Goal: Task Accomplishment & Management: Use online tool/utility

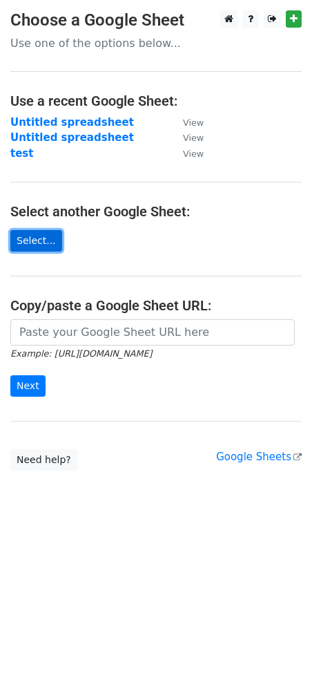
click at [36, 244] on link "Select..." at bounding box center [36, 240] width 52 height 21
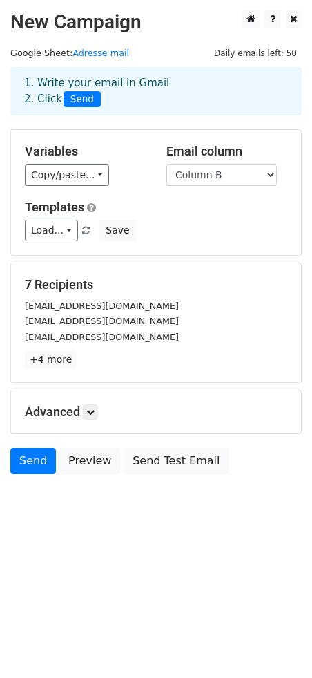
click at [140, 542] on html "New Campaign Daily emails left: 50 Google Sheet: Adresse mail 1. Write your ema…" at bounding box center [156, 339] width 312 height 678
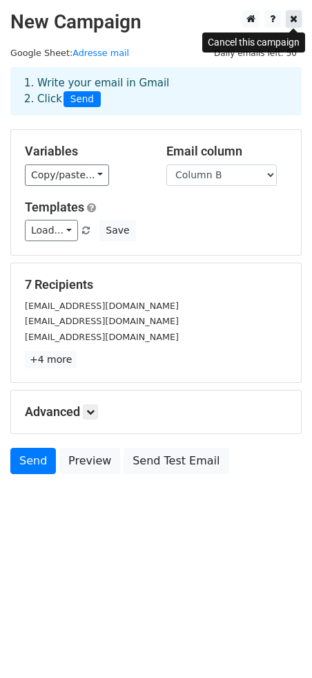
click at [292, 18] on icon at bounding box center [294, 19] width 8 height 10
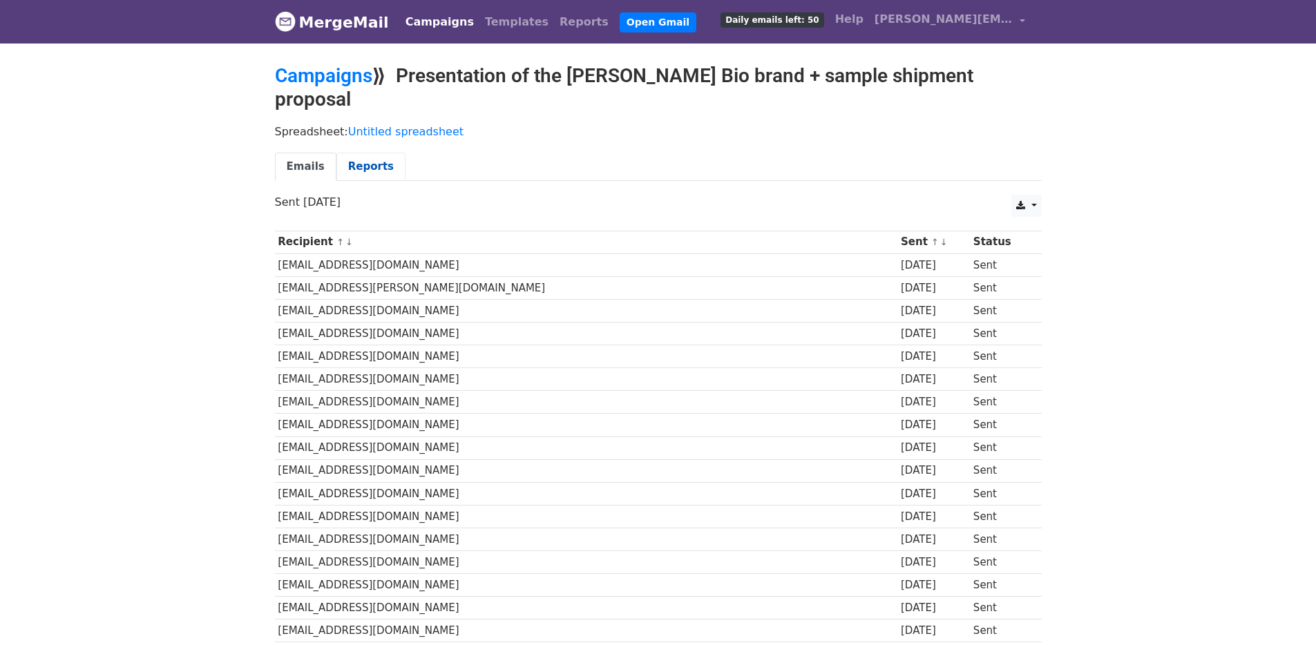
click at [359, 153] on link "Reports" at bounding box center [370, 167] width 69 height 28
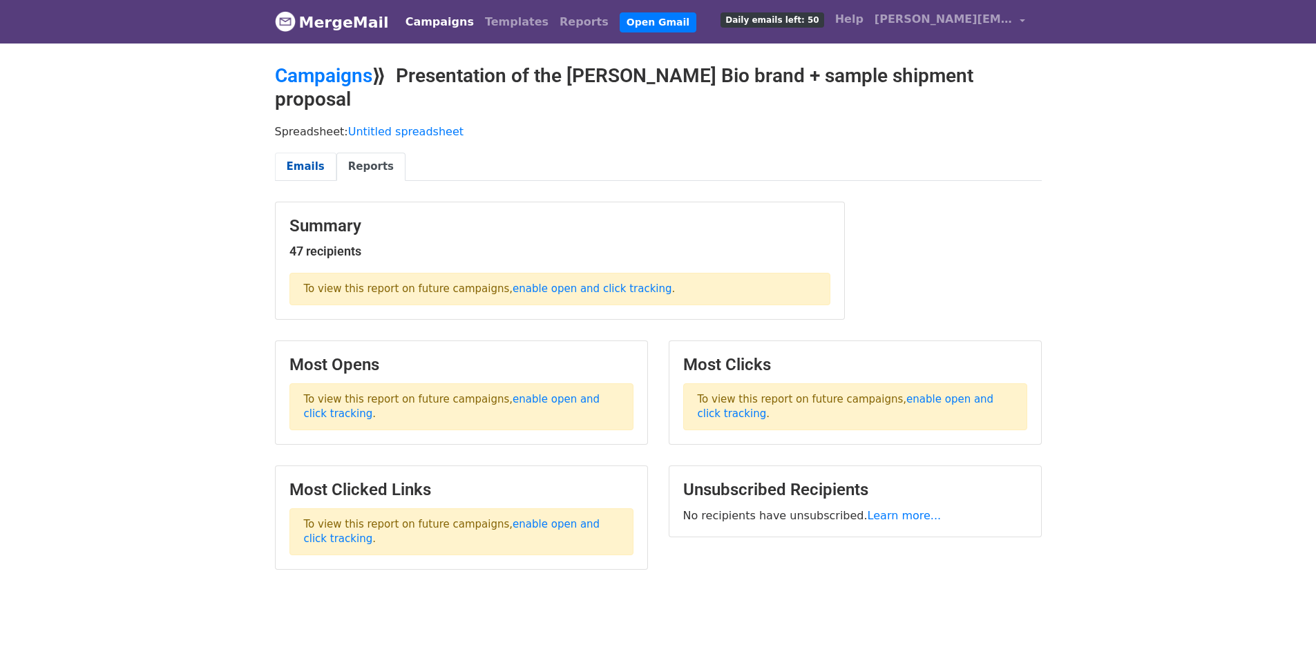
click at [313, 153] on link "Emails" at bounding box center [305, 167] width 61 height 28
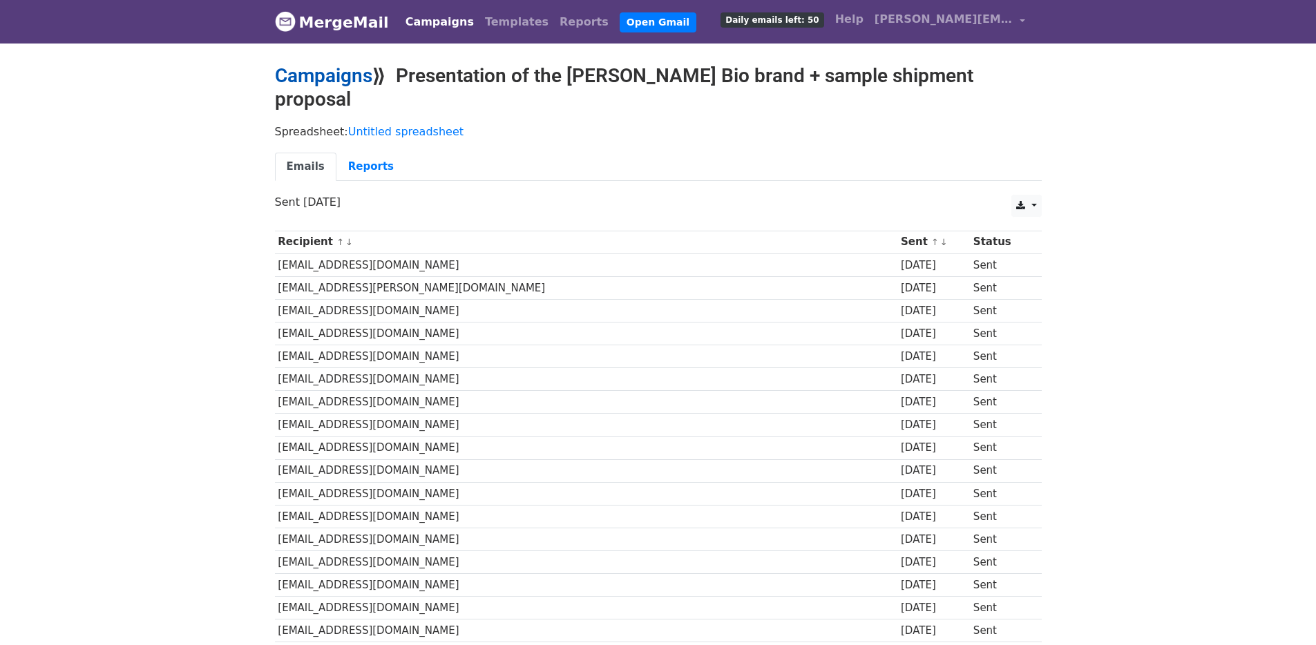
click at [338, 80] on link "Campaigns" at bounding box center [323, 75] width 97 height 23
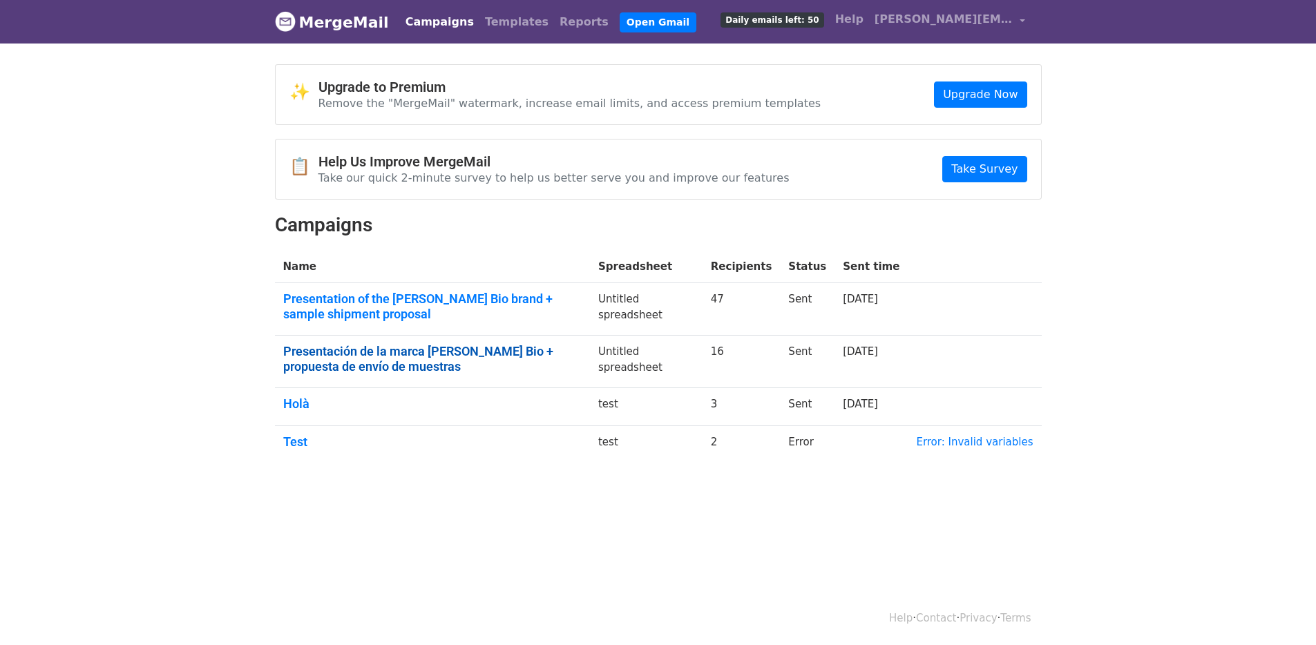
click at [402, 349] on link "Presentación de la marca [PERSON_NAME] Bio + propuesta de envío de muestras" at bounding box center [432, 359] width 298 height 30
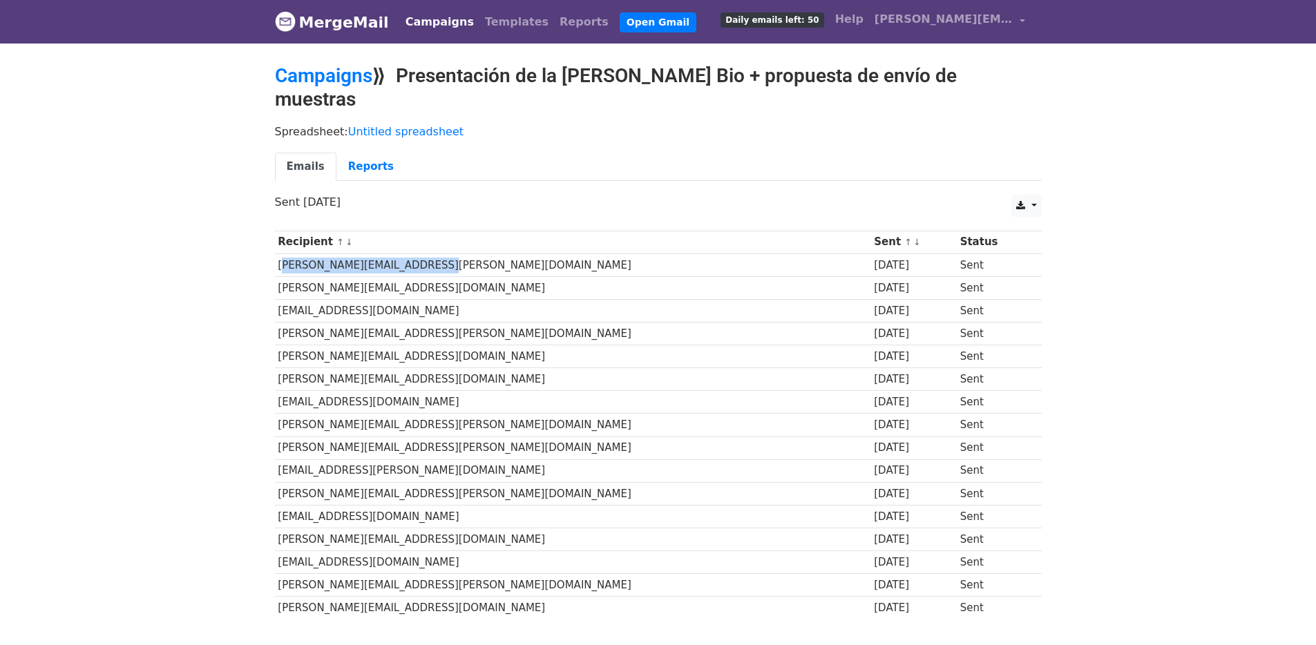
drag, startPoint x: 424, startPoint y: 243, endPoint x: 278, endPoint y: 244, distance: 145.8
click at [278, 254] on td "tania.reyes@grupodinosol.es" at bounding box center [573, 265] width 596 height 23
copy td "tania.reyes@grupodinosol.es"
copy td "ignacio_inesta@elcorteingles.es"
drag, startPoint x: 444, startPoint y: 267, endPoint x: 277, endPoint y: 269, distance: 166.5
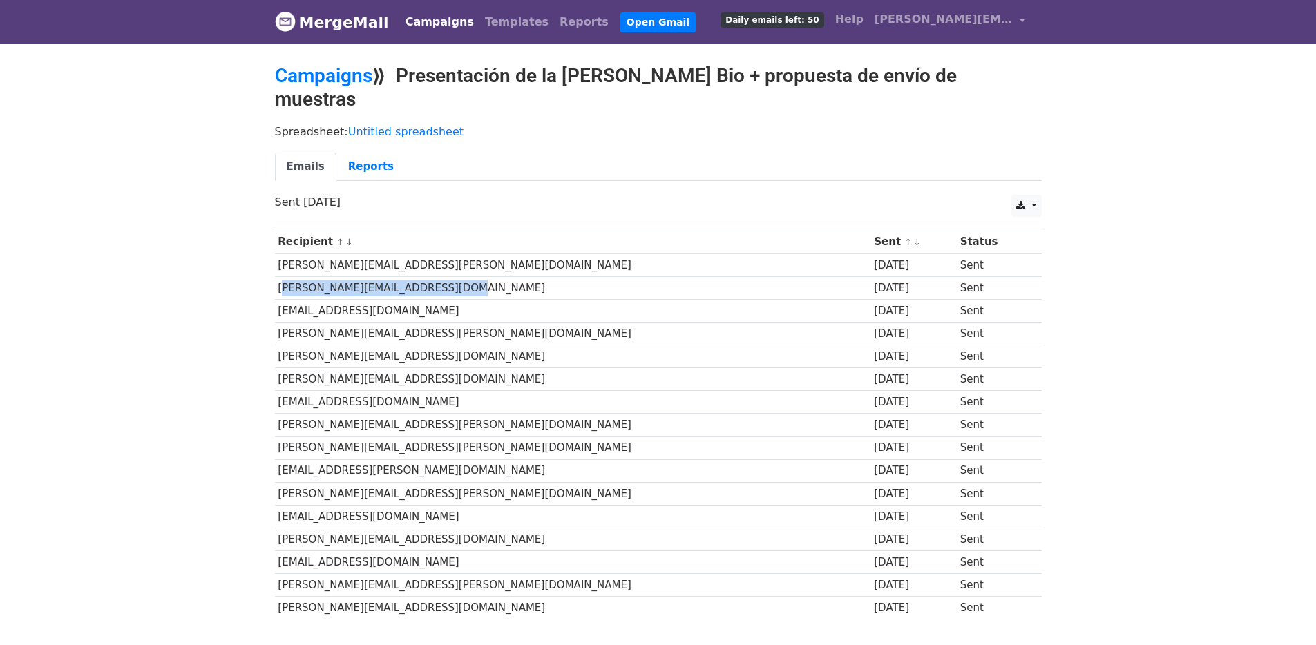
click at [277, 276] on td "ignacio_inesta@elcorteingles.es" at bounding box center [573, 287] width 596 height 23
click at [354, 82] on link "Campaigns" at bounding box center [323, 75] width 97 height 23
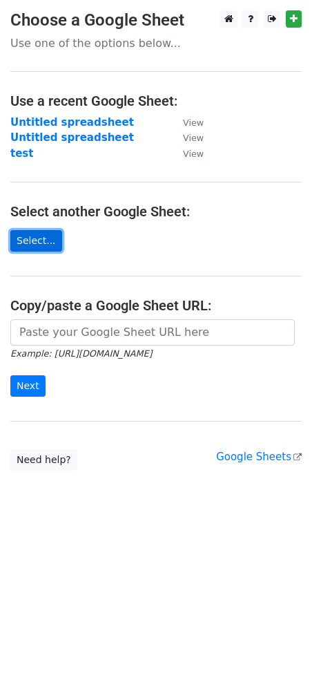
click at [35, 242] on link "Select..." at bounding box center [36, 240] width 52 height 21
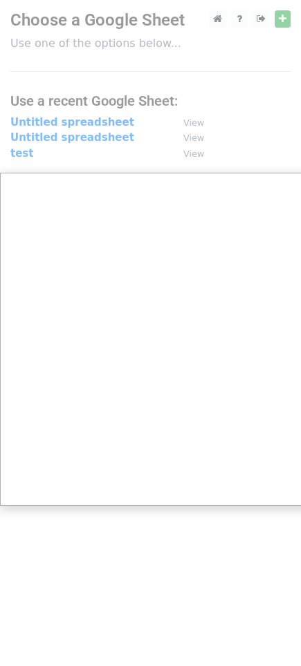
click at [285, 138] on div at bounding box center [156, 339] width 312 height 678
drag, startPoint x: 196, startPoint y: 557, endPoint x: 105, endPoint y: 506, distance: 104.2
click at [196, 557] on div at bounding box center [156, 339] width 312 height 678
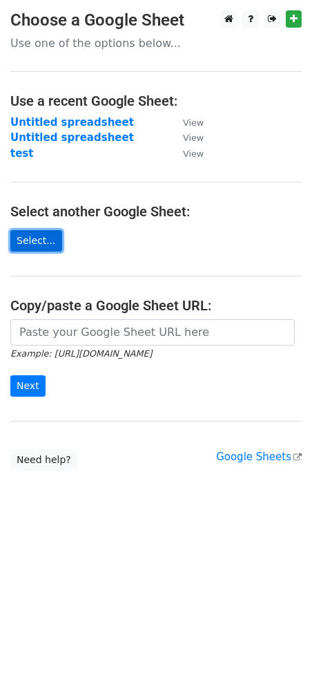
click at [26, 248] on link "Select..." at bounding box center [36, 240] width 52 height 21
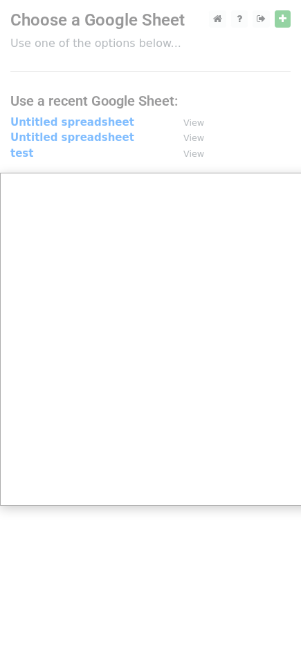
click at [244, 120] on div at bounding box center [156, 339] width 312 height 678
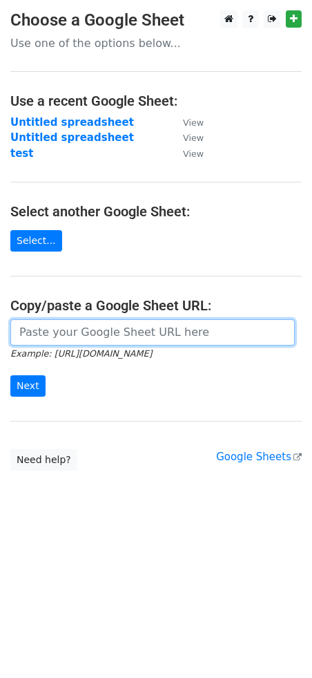
click at [123, 331] on input "url" at bounding box center [152, 332] width 285 height 26
paste input "https://docs.google.com/spreadsheets/d/1uO4BUO0W8OAYP8VUuNuOLFCkPTNbarVIPFtEXGi…"
type input "https://docs.google.com/spreadsheets/d/1uO4BUO0W8OAYP8VUuNuOLFCkPTNbarVIPFtEXGi…"
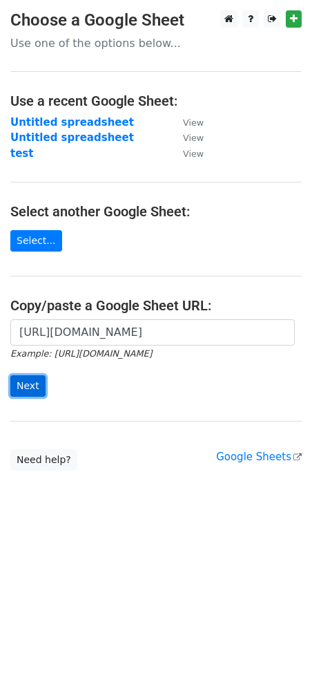
click at [23, 391] on input "Next" at bounding box center [27, 385] width 35 height 21
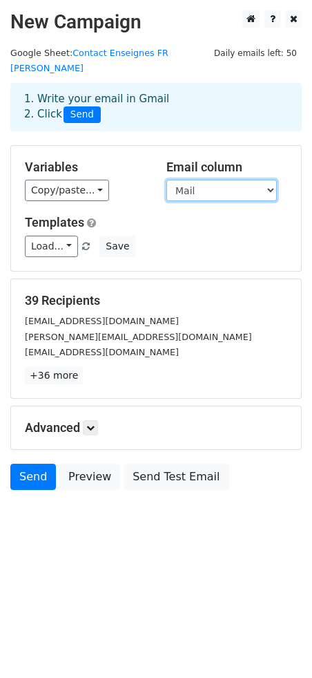
click at [219, 182] on select "Prénom Mail" at bounding box center [222, 190] width 111 height 21
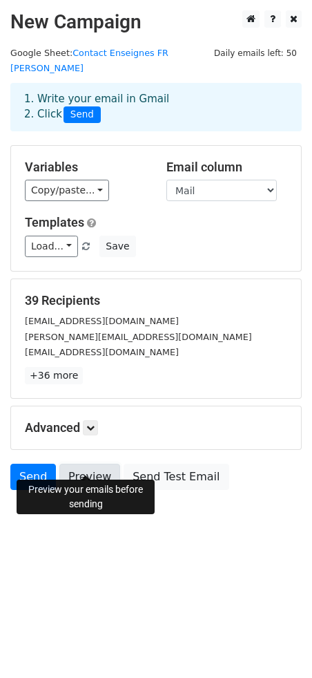
click at [88, 464] on link "Preview" at bounding box center [89, 477] width 61 height 26
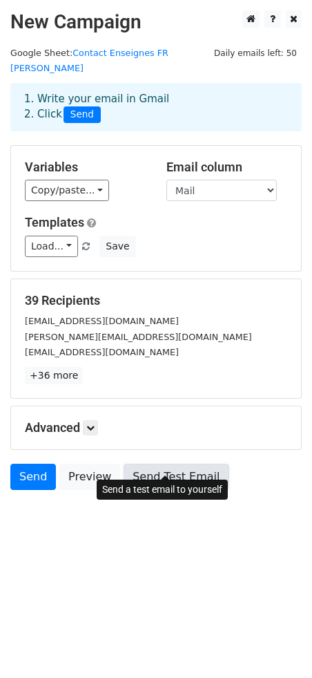
click at [179, 464] on link "Send Test Email" at bounding box center [176, 477] width 105 height 26
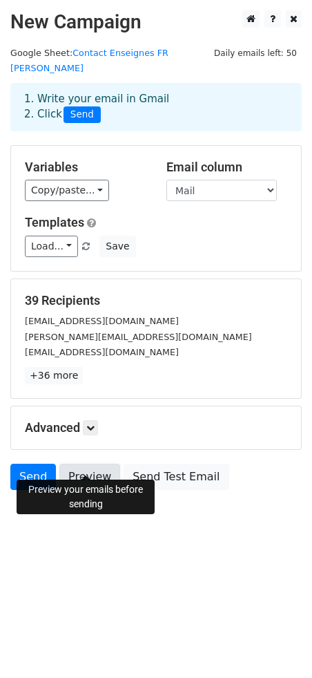
click at [90, 465] on link "Preview" at bounding box center [89, 477] width 61 height 26
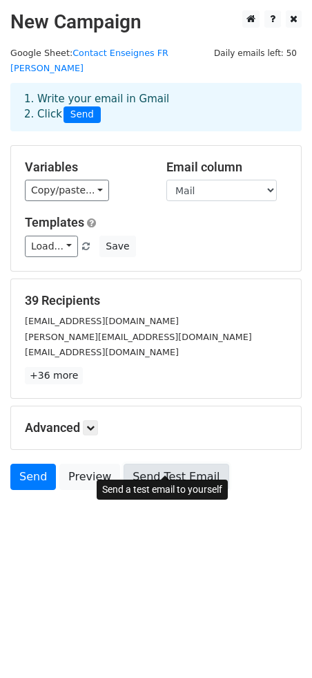
click at [185, 464] on link "Send Test Email" at bounding box center [176, 477] width 105 height 26
click at [165, 464] on link "Send Test Email" at bounding box center [176, 477] width 105 height 26
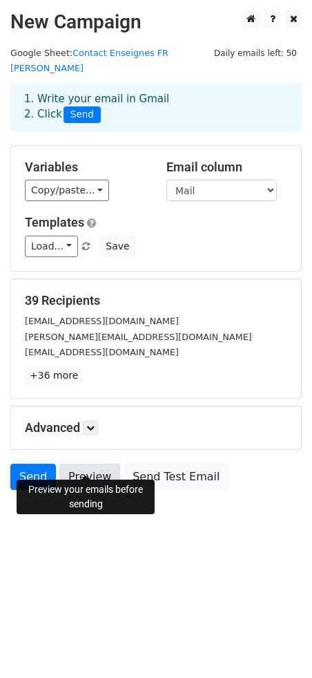
click at [94, 464] on link "Preview" at bounding box center [89, 477] width 61 height 26
click at [91, 424] on icon at bounding box center [90, 428] width 8 height 8
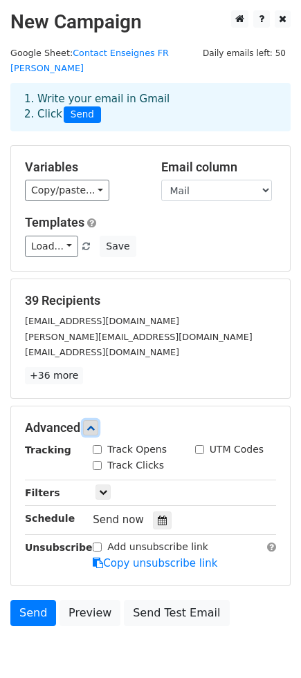
click at [91, 424] on icon at bounding box center [90, 428] width 8 height 8
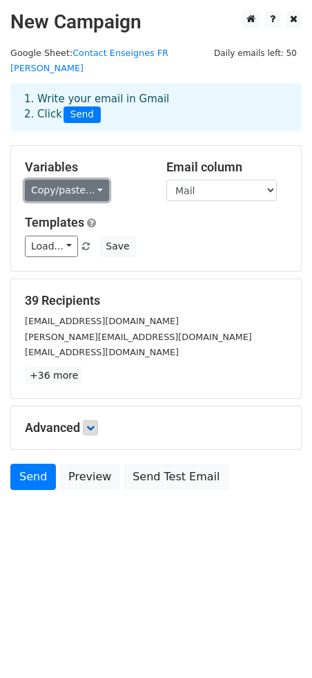
click at [97, 180] on link "Copy/paste..." at bounding box center [67, 190] width 84 height 21
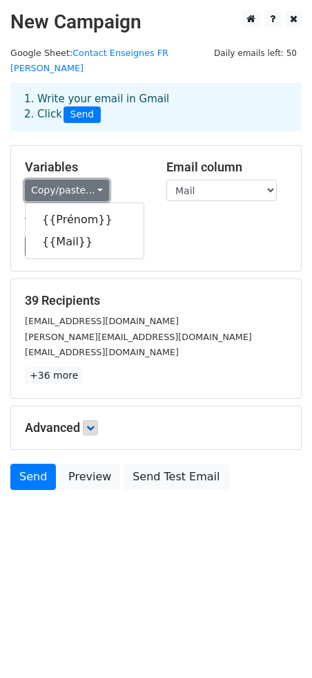
click at [97, 180] on link "Copy/paste..." at bounding box center [67, 190] width 84 height 21
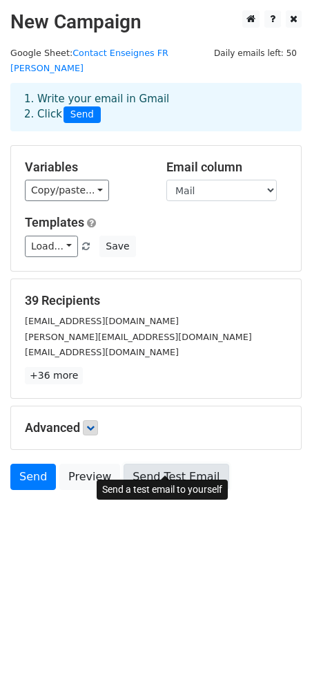
click at [199, 468] on link "Send Test Email" at bounding box center [176, 477] width 105 height 26
